Goal: Information Seeking & Learning: Find specific page/section

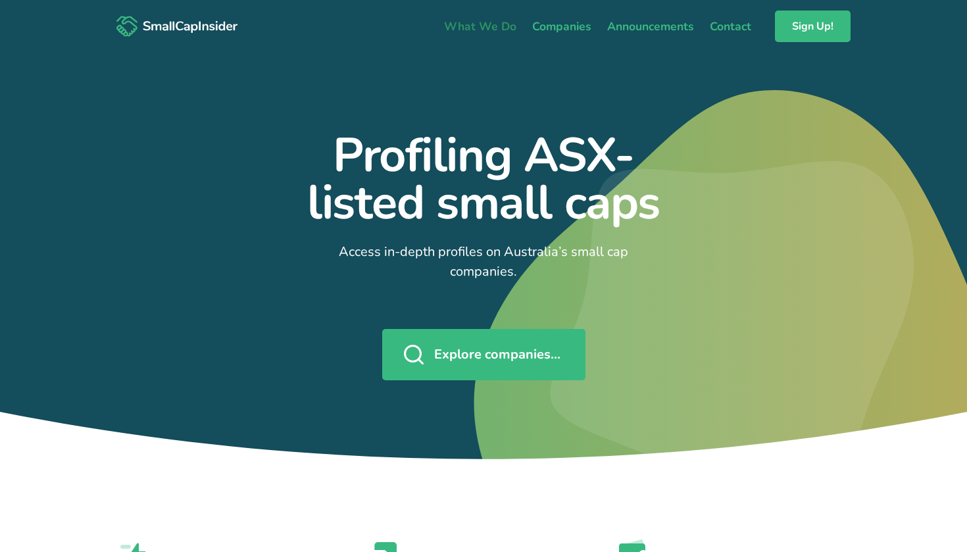
click at [478, 24] on link "What We Do" at bounding box center [480, 27] width 88 height 28
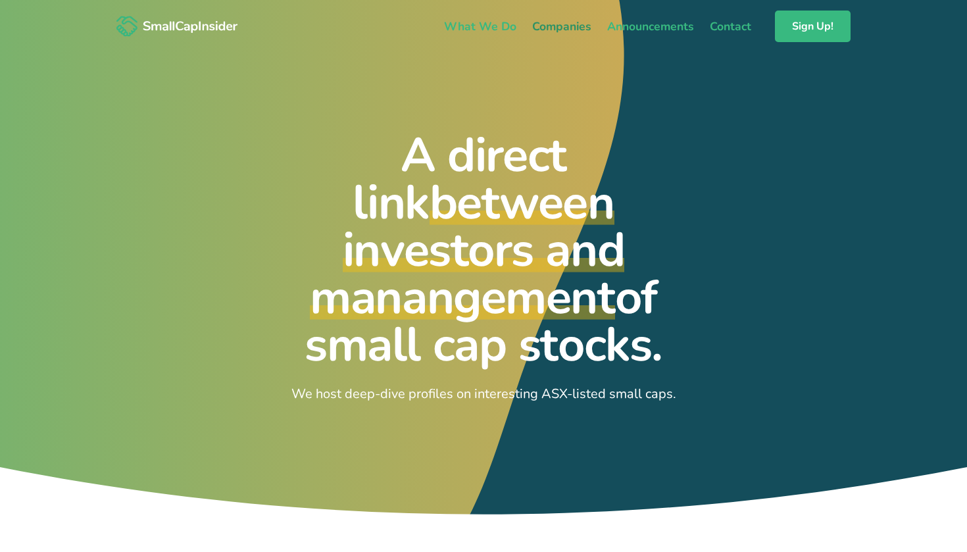
click at [560, 26] on link "Companies" at bounding box center [561, 27] width 75 height 28
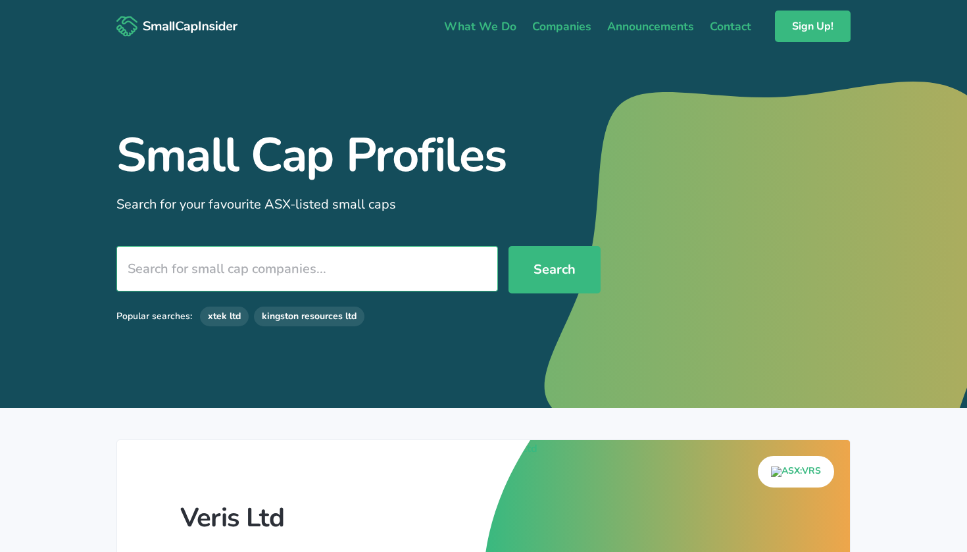
click at [305, 265] on input "search" at bounding box center [307, 268] width 382 height 45
type input "d"
type input "aim"
type input "aims Property Securities Fund"
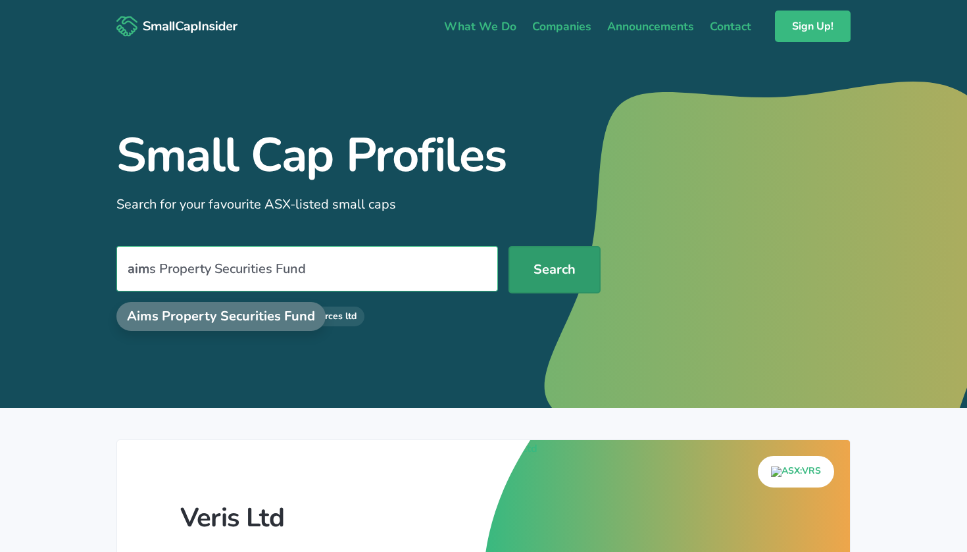
type input "aim"
click at [549, 268] on button "Search" at bounding box center [555, 269] width 92 height 47
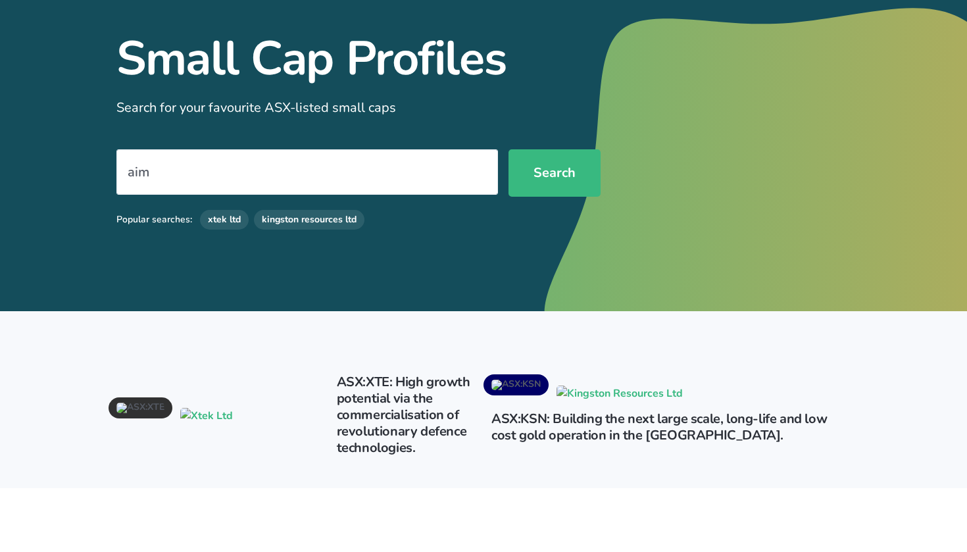
scroll to position [99, 0]
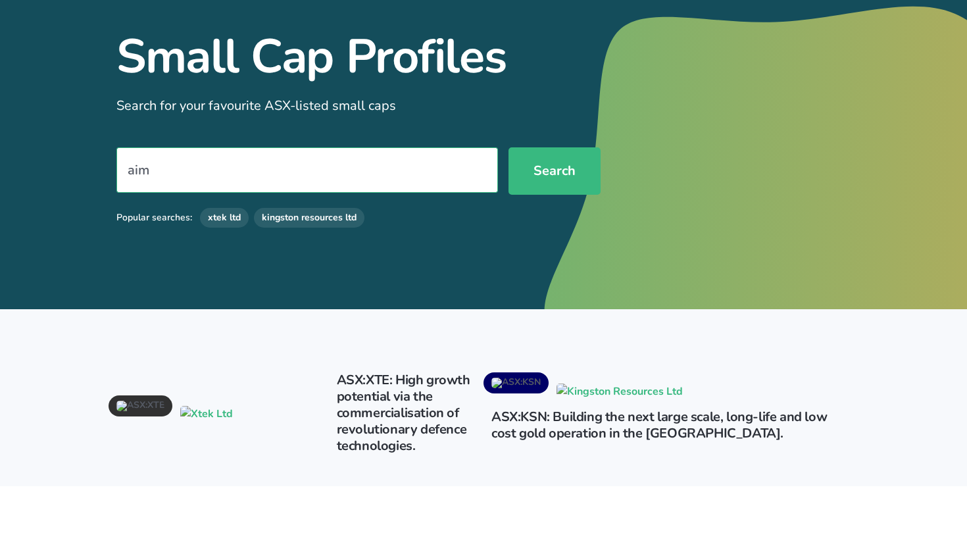
drag, startPoint x: 216, startPoint y: 174, endPoint x: 72, endPoint y: 167, distance: 143.6
click at [72, 167] on section "Small Cap Profiles Search for your favourite ASX-listed small caps aim Search P…" at bounding box center [483, 131] width 967 height 355
type input "aims Property Securities Fund"
type input "a"
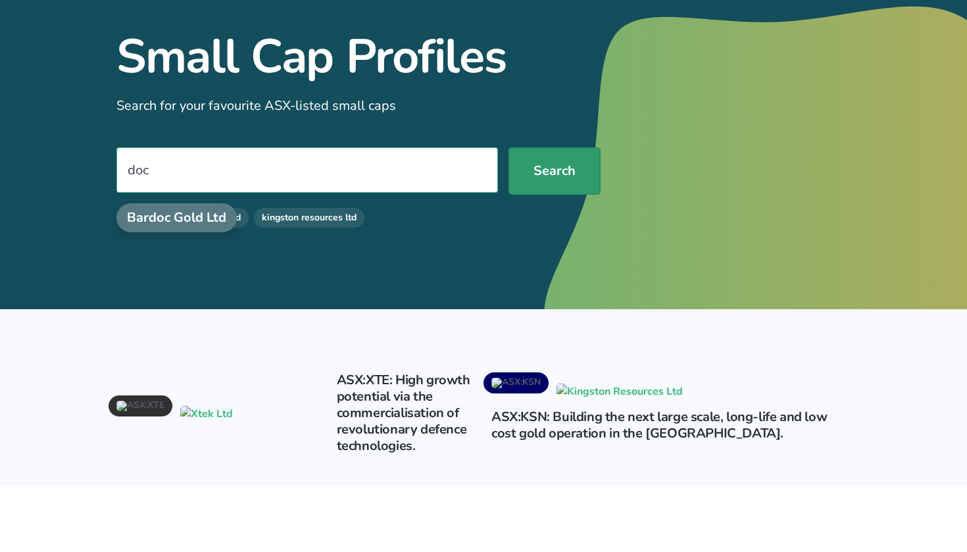
type input "doc"
click at [546, 177] on button "Search" at bounding box center [555, 170] width 92 height 47
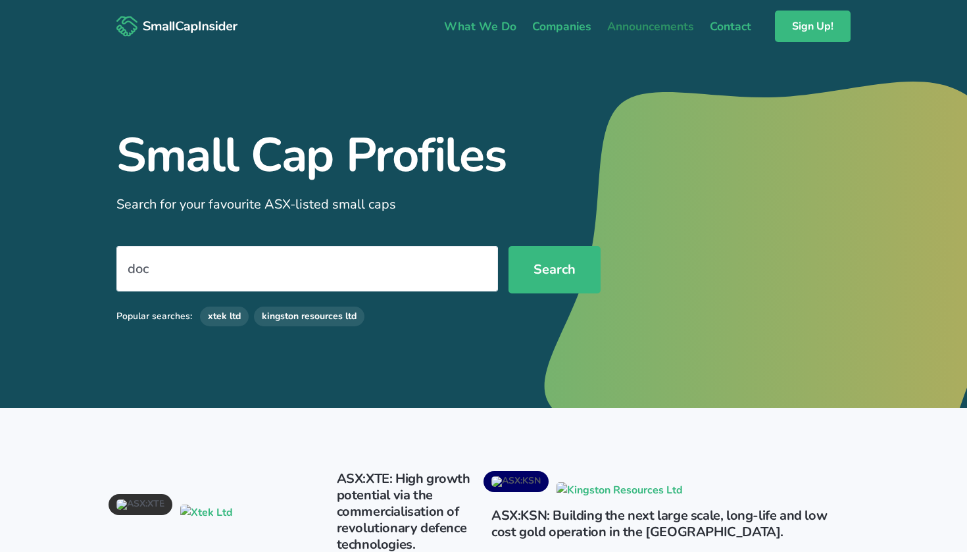
click at [667, 29] on link "Announcements" at bounding box center [650, 27] width 103 height 28
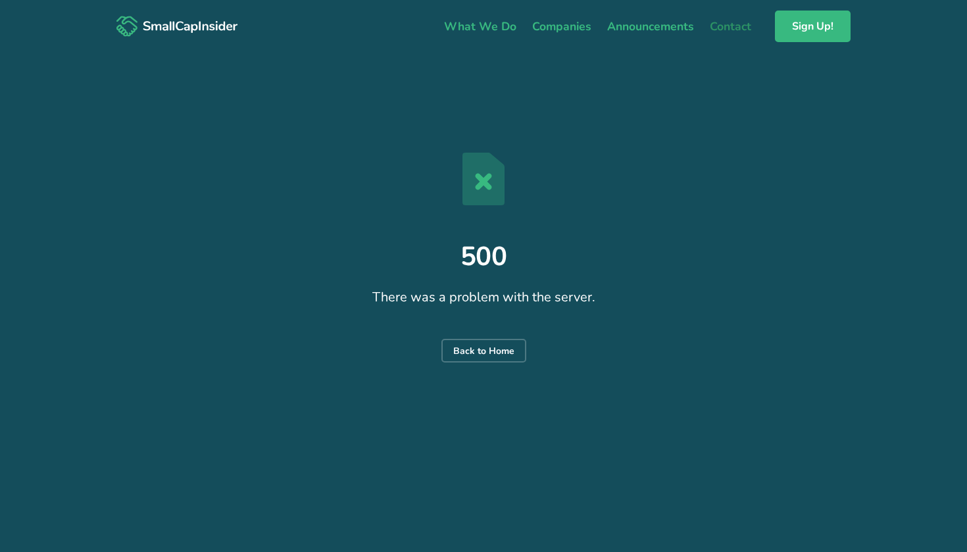
click at [722, 26] on link "Contact" at bounding box center [730, 27] width 57 height 28
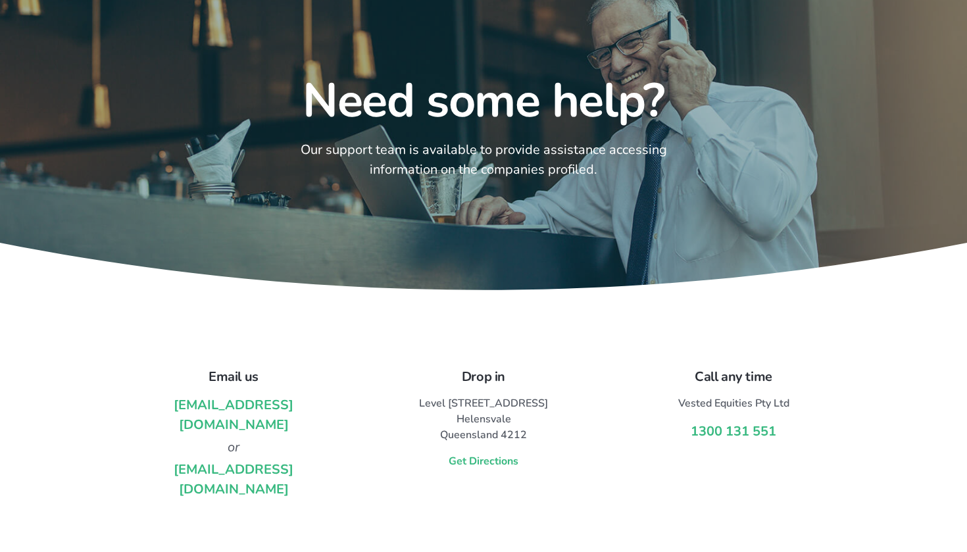
scroll to position [55, 0]
